Goal: Check status: Check status

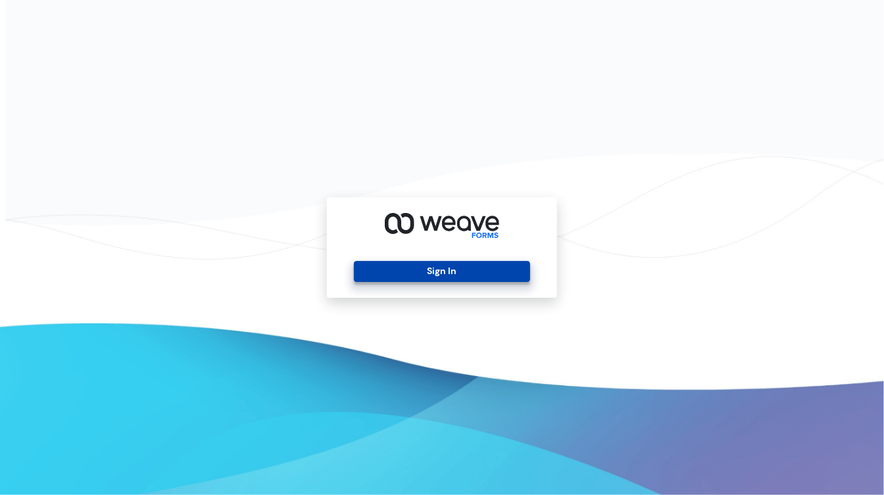
click at [447, 276] on button "Sign In" at bounding box center [442, 271] width 176 height 21
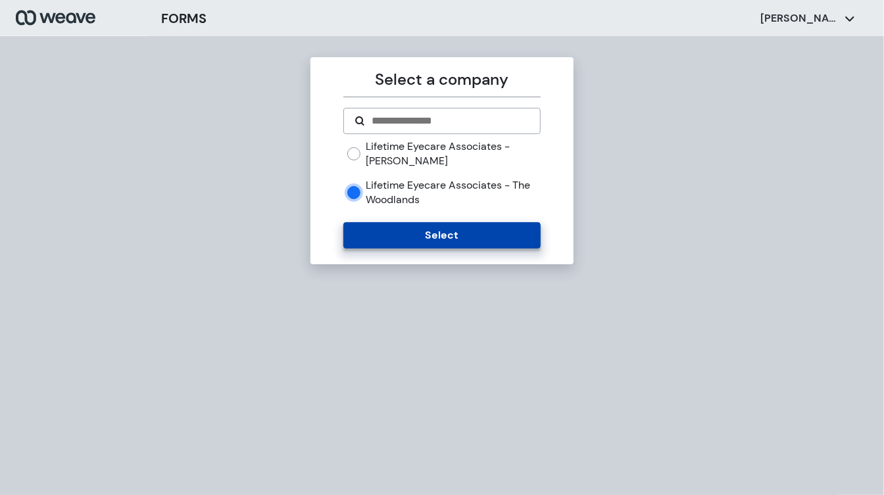
click at [389, 228] on button "Select" at bounding box center [441, 235] width 197 height 26
